Goal: Task Accomplishment & Management: Complete application form

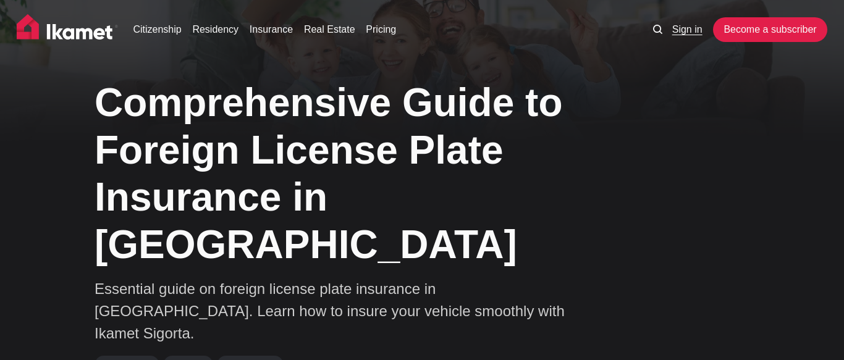
click at [694, 29] on link "Sign in" at bounding box center [687, 29] width 30 height 15
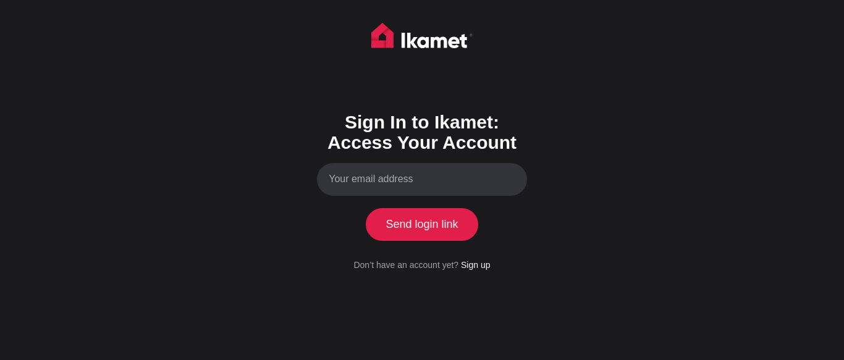
click at [398, 183] on input "Your email address" at bounding box center [422, 179] width 210 height 33
type input "aleks.georgiev@outlook.com"
click at [409, 228] on button "Send login link" at bounding box center [422, 224] width 112 height 32
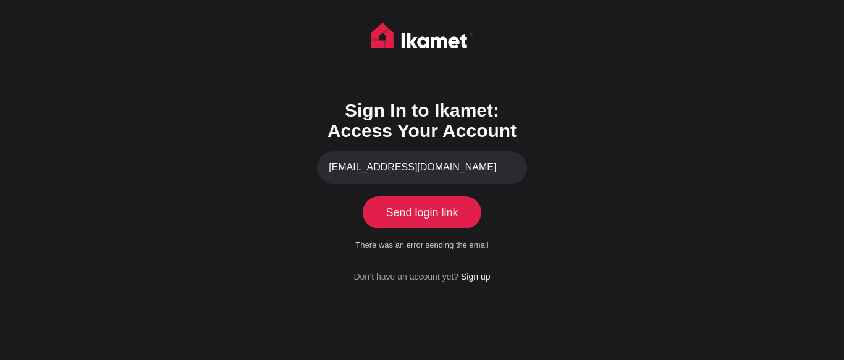
click at [420, 217] on button "Send login link" at bounding box center [422, 212] width 112 height 32
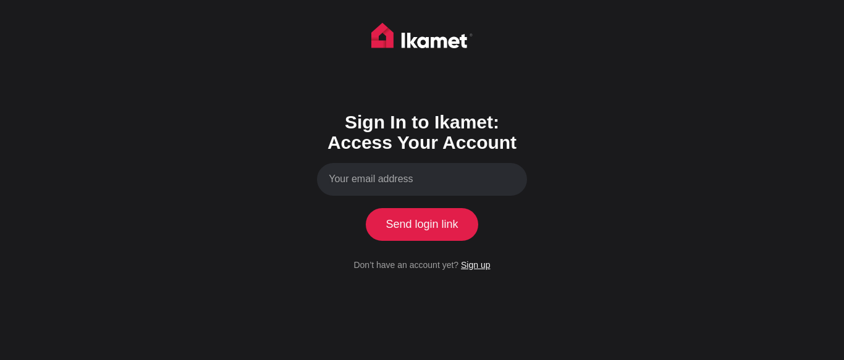
click at [478, 267] on link "Sign up" at bounding box center [475, 265] width 29 height 10
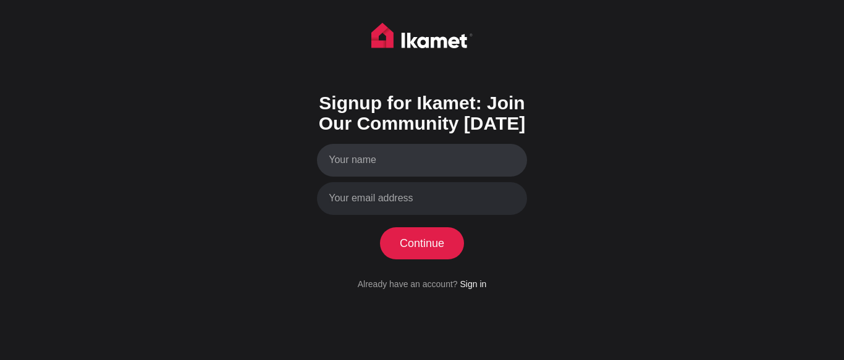
click at [368, 155] on input "Your name" at bounding box center [422, 160] width 210 height 33
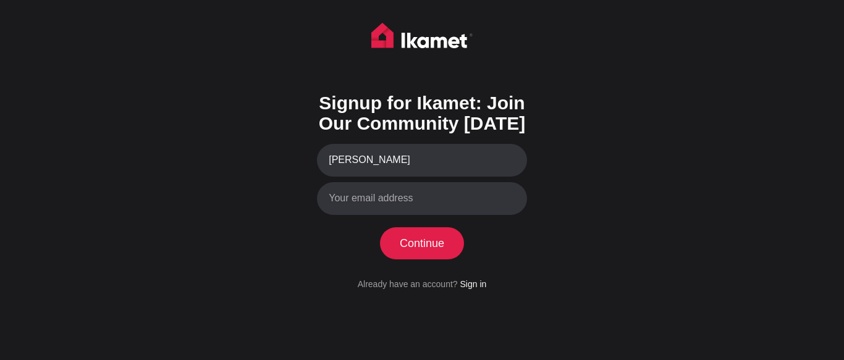
type input "aleksander georgiev"
click at [366, 200] on input "Your email address" at bounding box center [422, 198] width 210 height 33
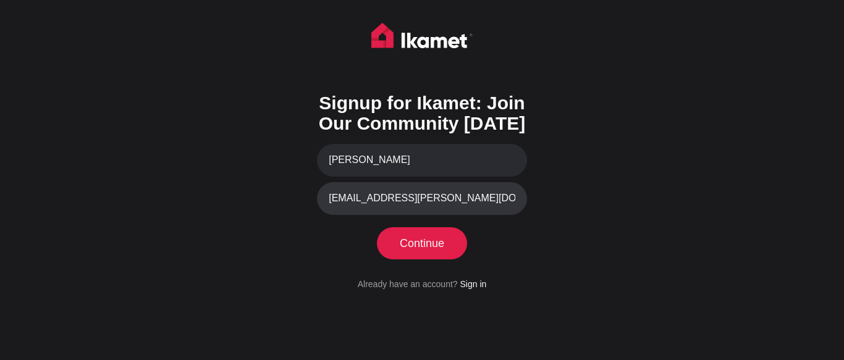
type input "aleks.georgiev@outlook.com"
click at [413, 240] on button "Continue" at bounding box center [422, 243] width 85 height 32
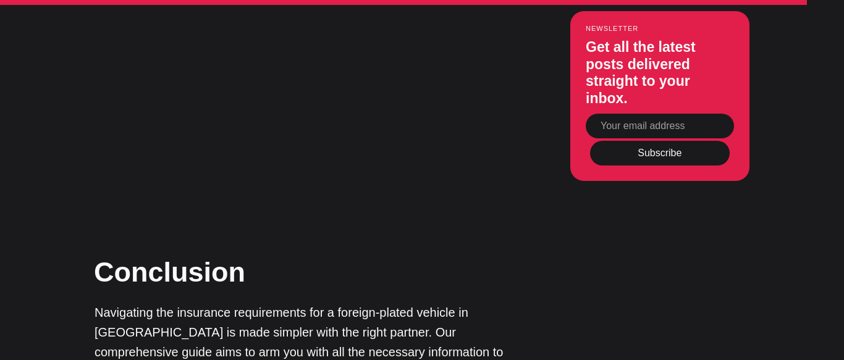
scroll to position [4695, 0]
